Goal: Information Seeking & Learning: Check status

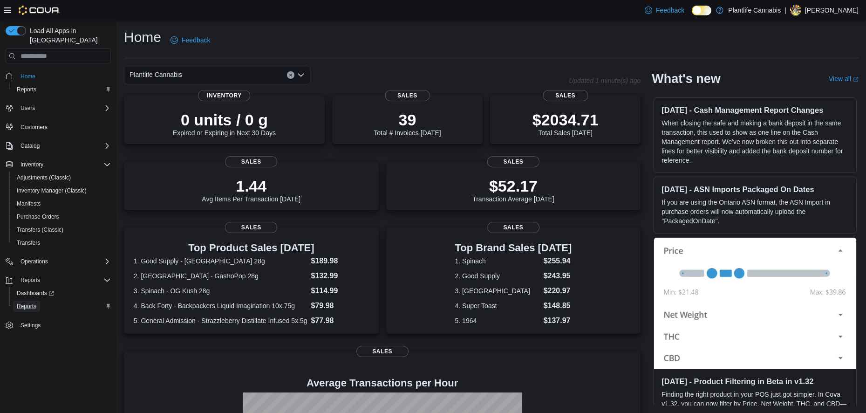
drag, startPoint x: 32, startPoint y: 293, endPoint x: 39, endPoint y: 291, distance: 7.7
click at [32, 302] on span "Reports" at bounding box center [27, 305] width 20 height 7
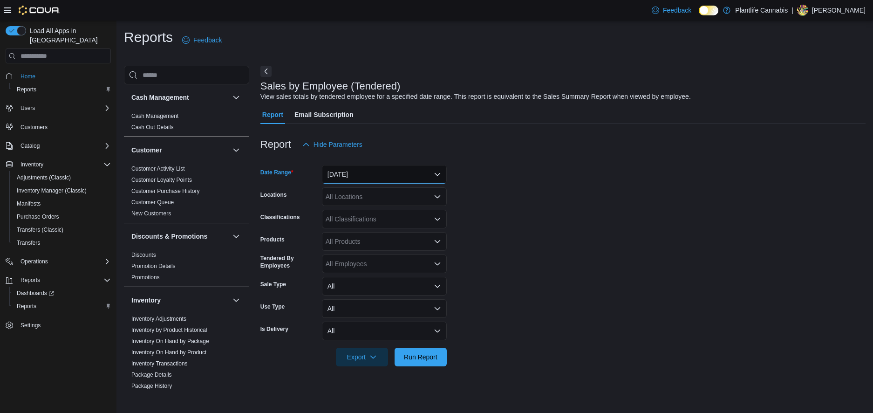
click at [345, 169] on button "[DATE]" at bounding box center [384, 174] width 125 height 19
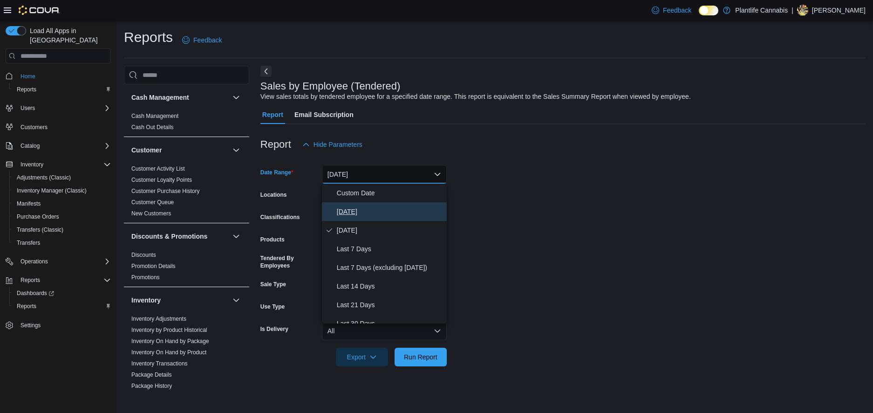
click at [345, 211] on span "[DATE]" at bounding box center [390, 211] width 106 height 11
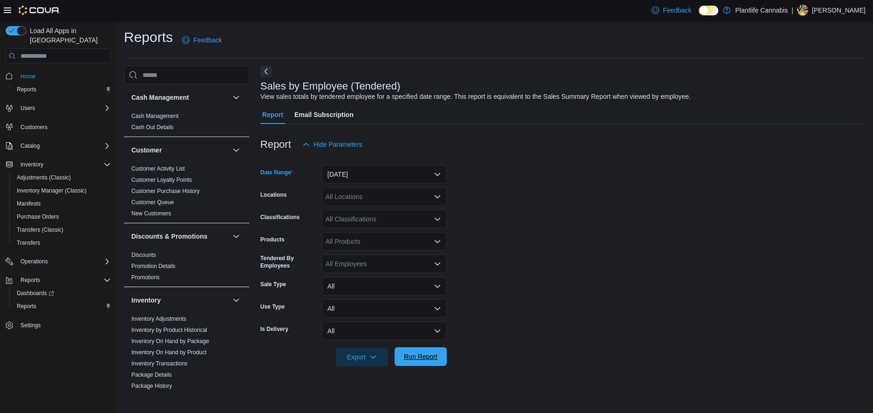
click at [429, 352] on span "Run Report" at bounding box center [421, 356] width 34 height 9
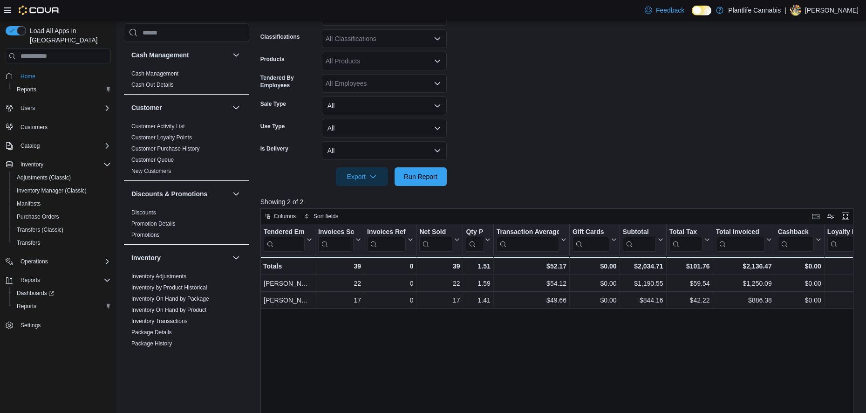
scroll to position [186, 0]
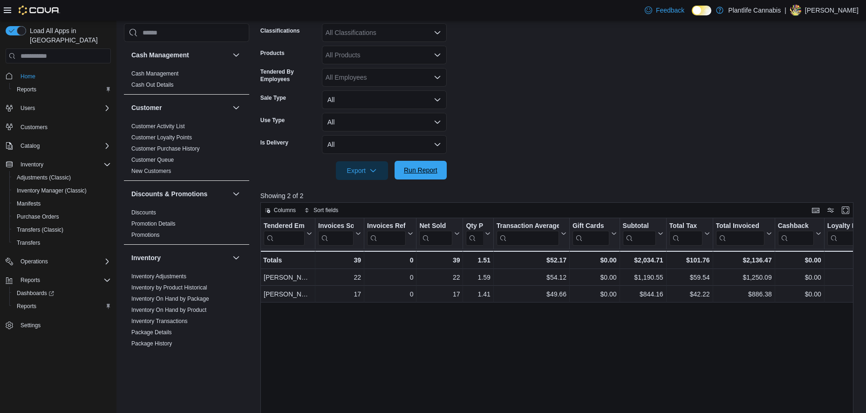
drag, startPoint x: 404, startPoint y: 171, endPoint x: 407, endPoint y: 153, distance: 18.4
click at [404, 170] on span "Run Report" at bounding box center [421, 170] width 34 height 9
